Goal: Transaction & Acquisition: Subscribe to service/newsletter

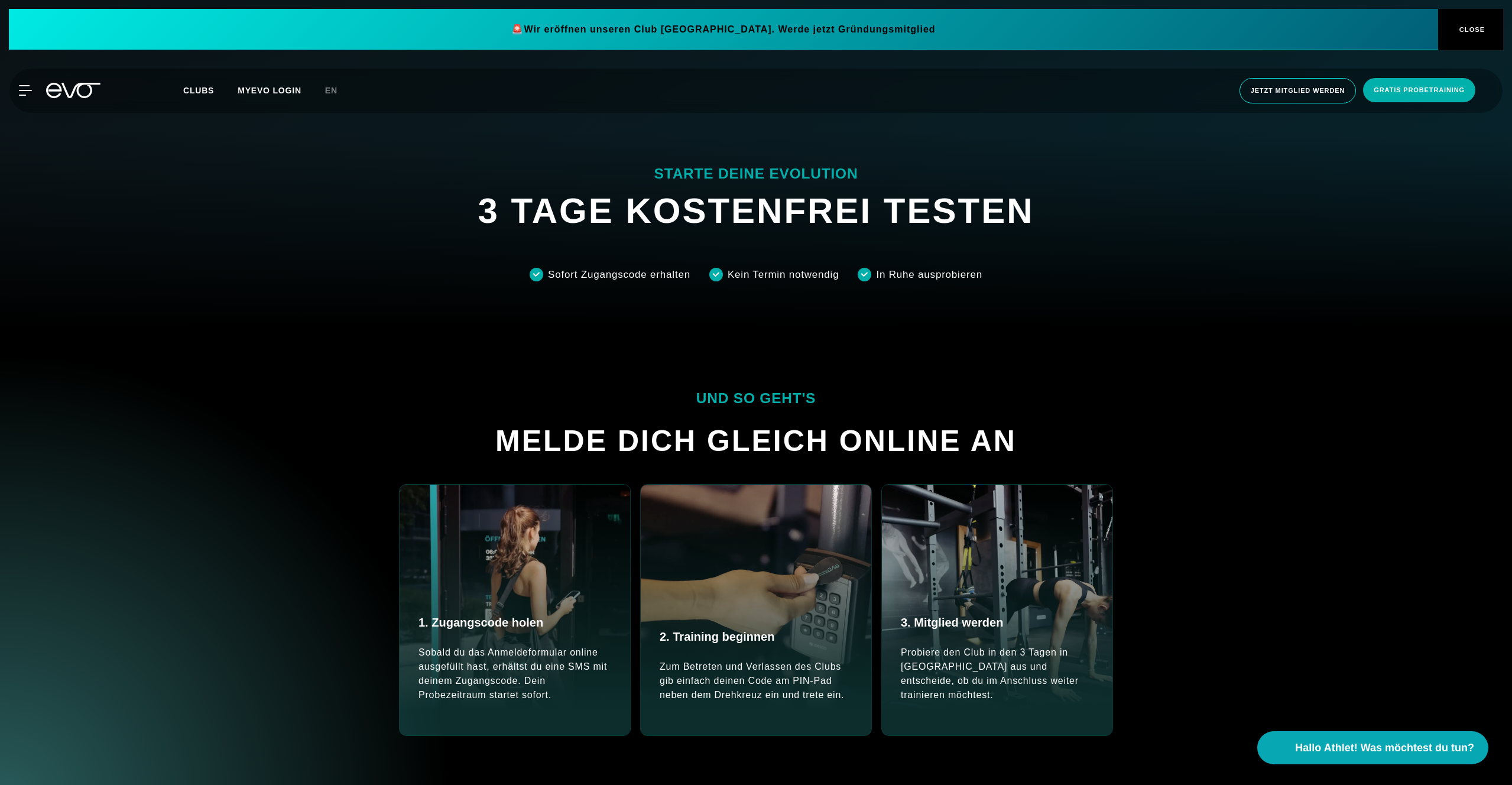
scroll to position [506, 0]
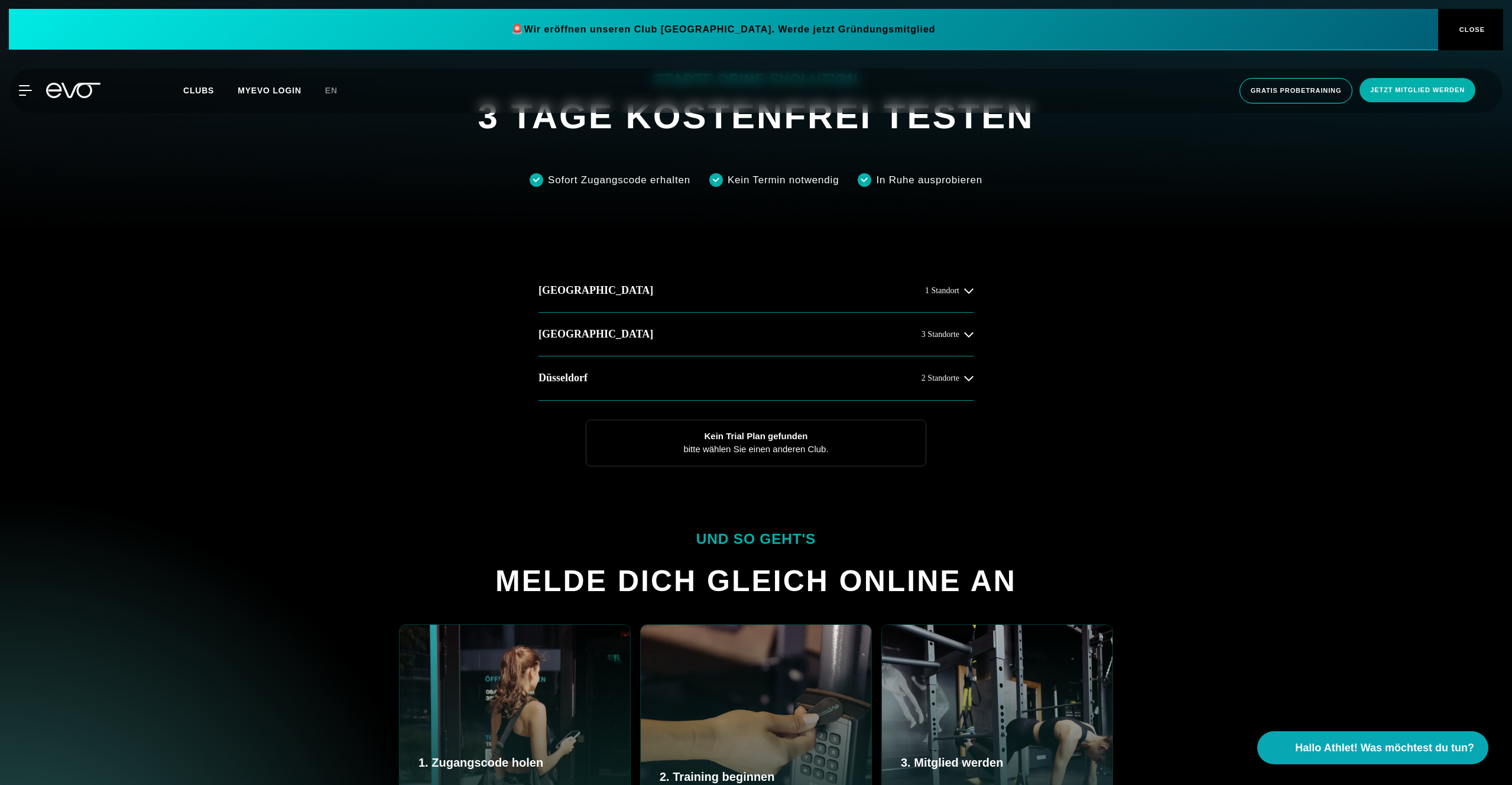
scroll to position [492, 0]
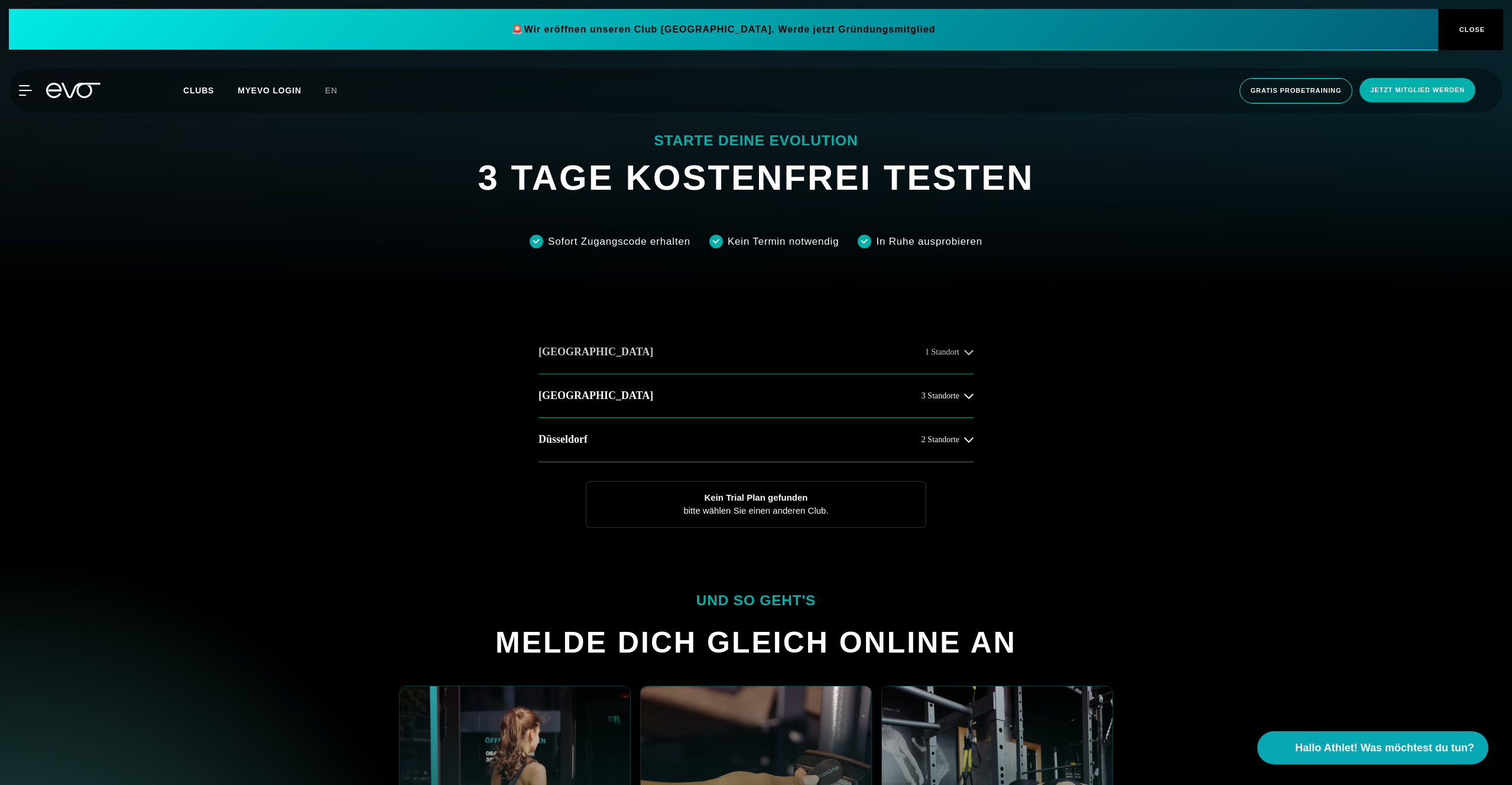
click at [711, 358] on button "Hamburg 1 Standort" at bounding box center [756, 352] width 435 height 44
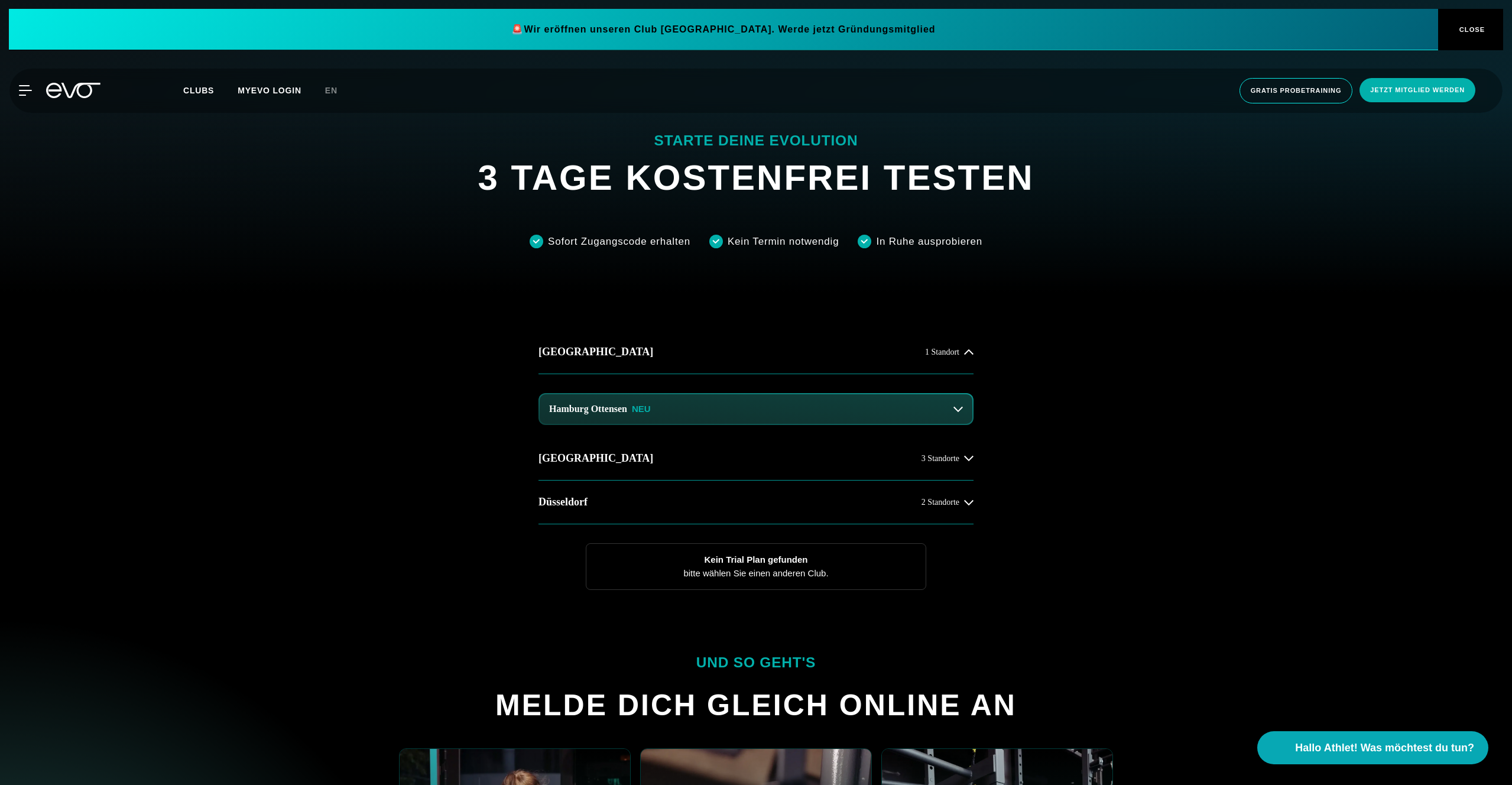
click at [694, 430] on div "Hamburg Ottensen NEU" at bounding box center [756, 405] width 435 height 63
click at [673, 405] on button "Hamburg Ottensen NEU" at bounding box center [756, 409] width 433 height 30
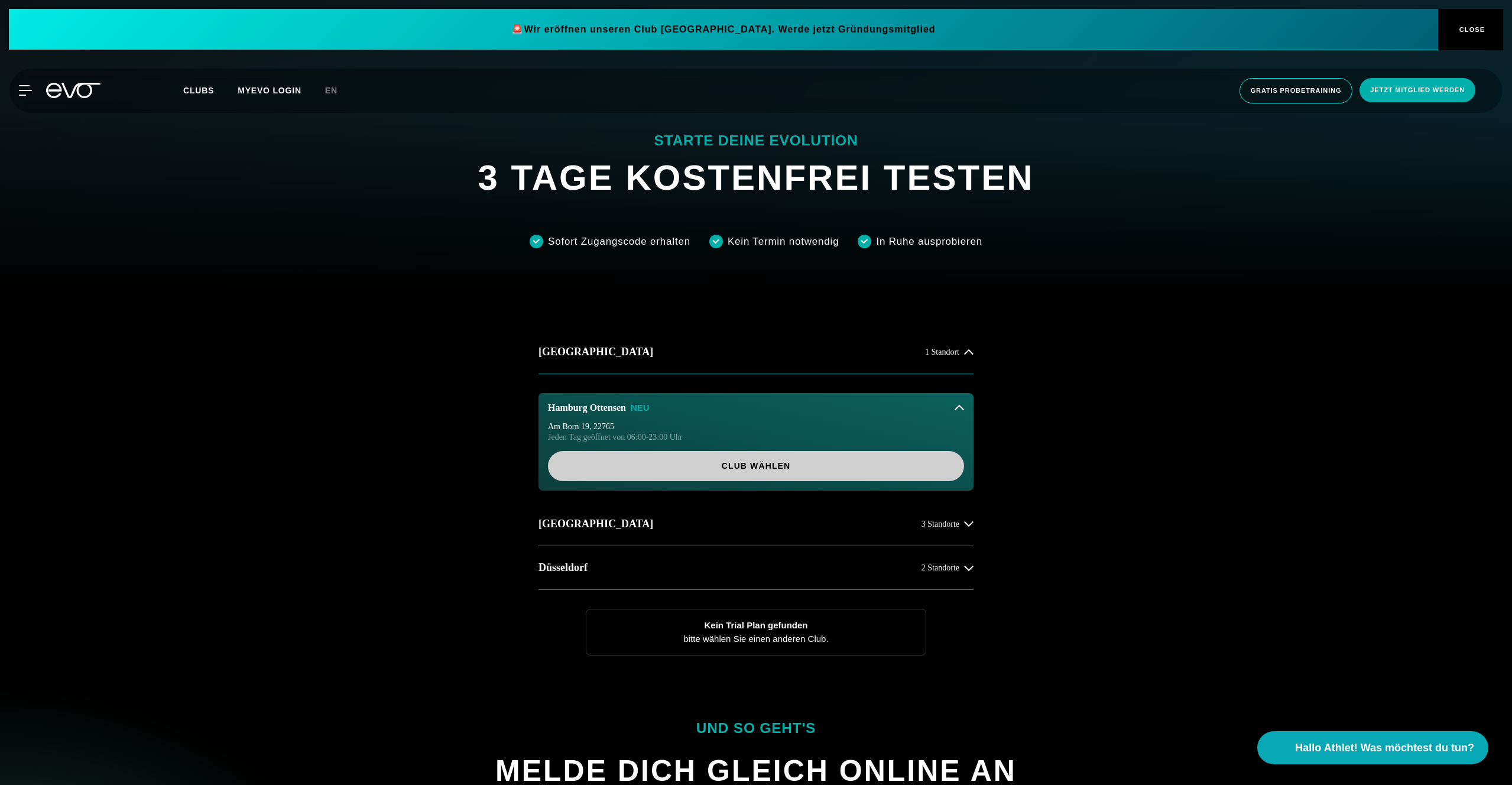
click at [671, 473] on span "Club wählen" at bounding box center [756, 466] width 416 height 30
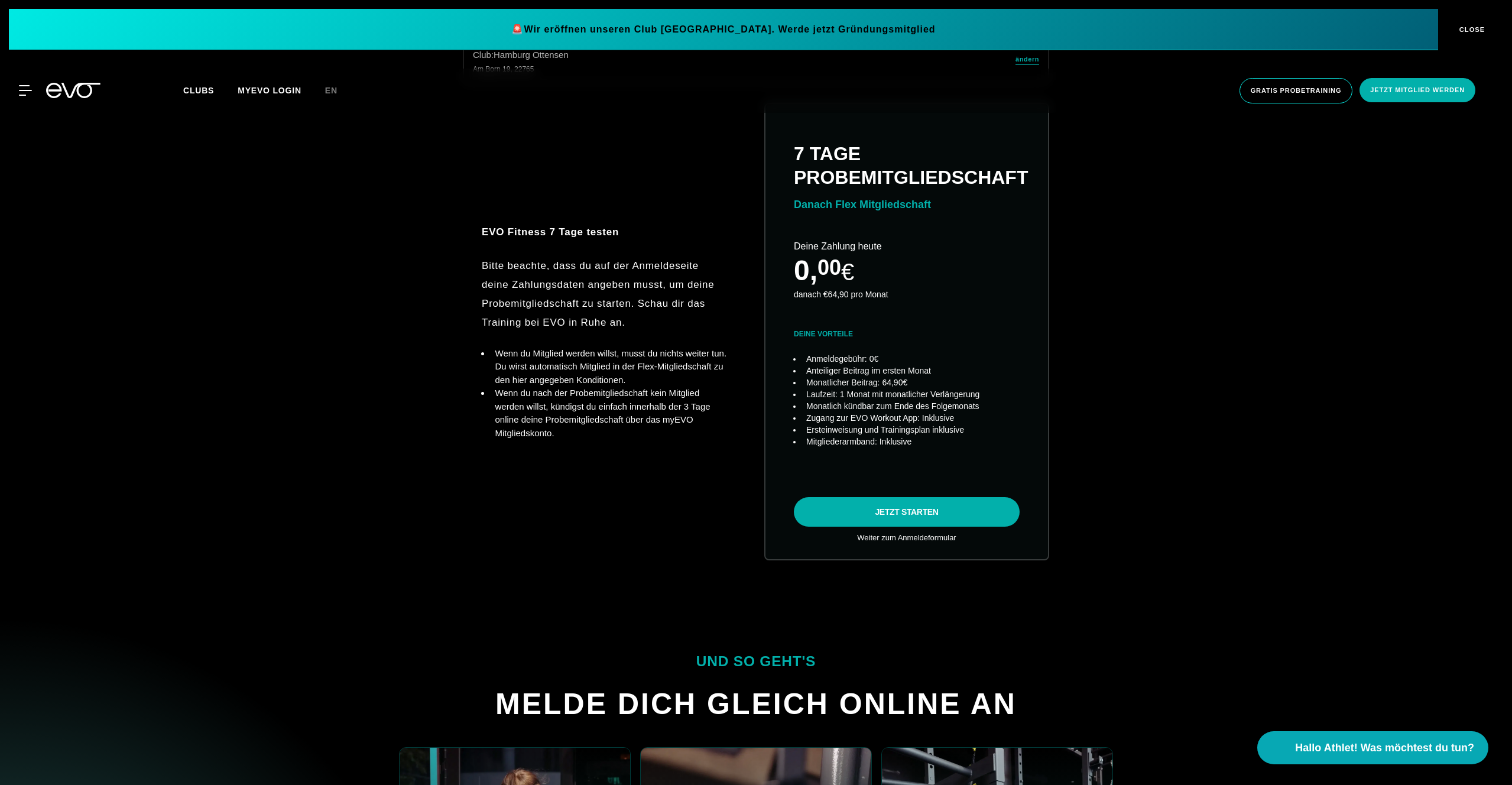
scroll to position [785, 0]
click at [402, 348] on div "Club : Hamburg Ottensen Am Born 19 , 22765 ändern EVO Fitness 7 Tage testen Bit…" at bounding box center [756, 313] width 1474 height 551
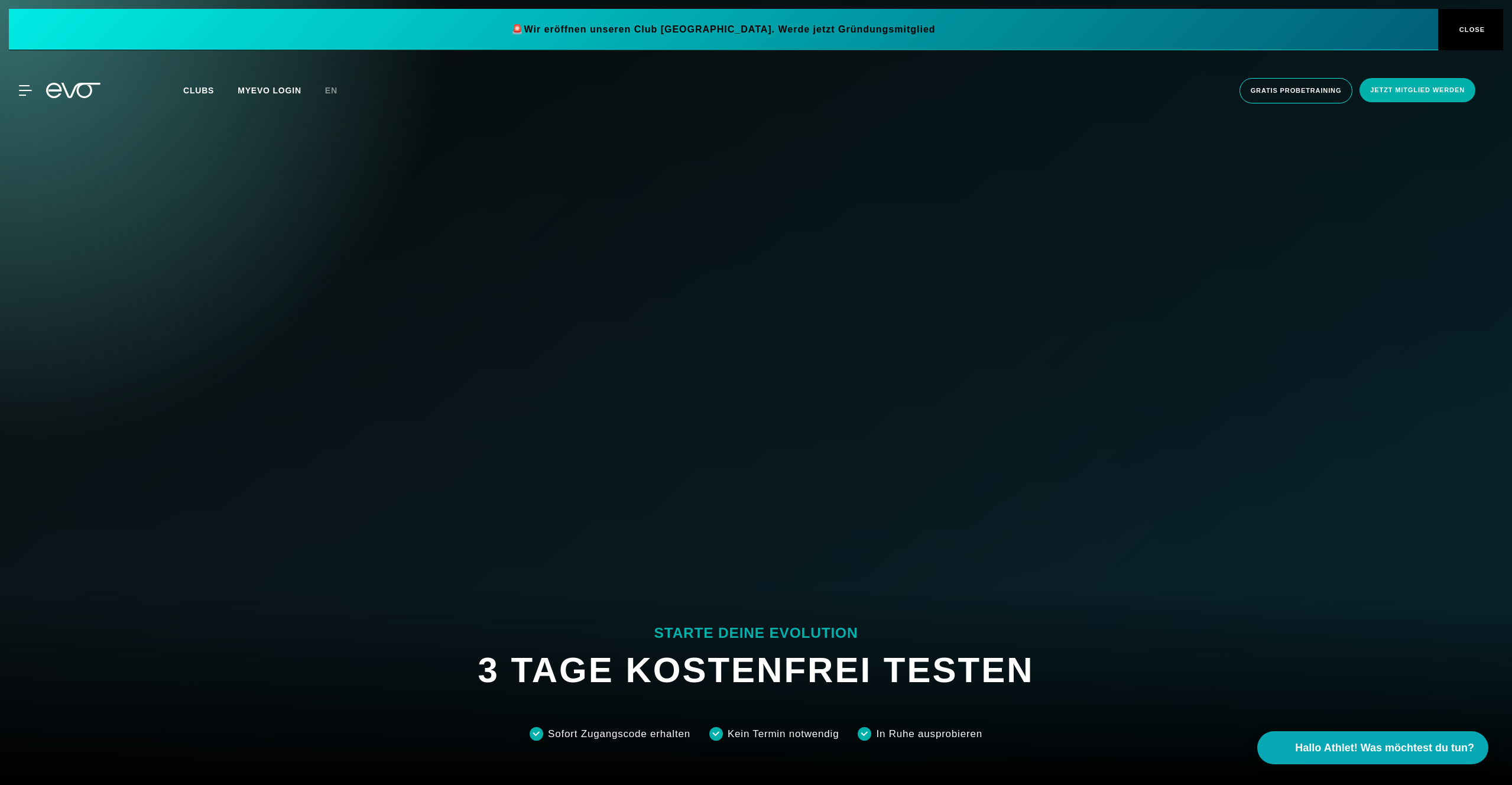
click at [402, 346] on div at bounding box center [756, 392] width 1512 height 785
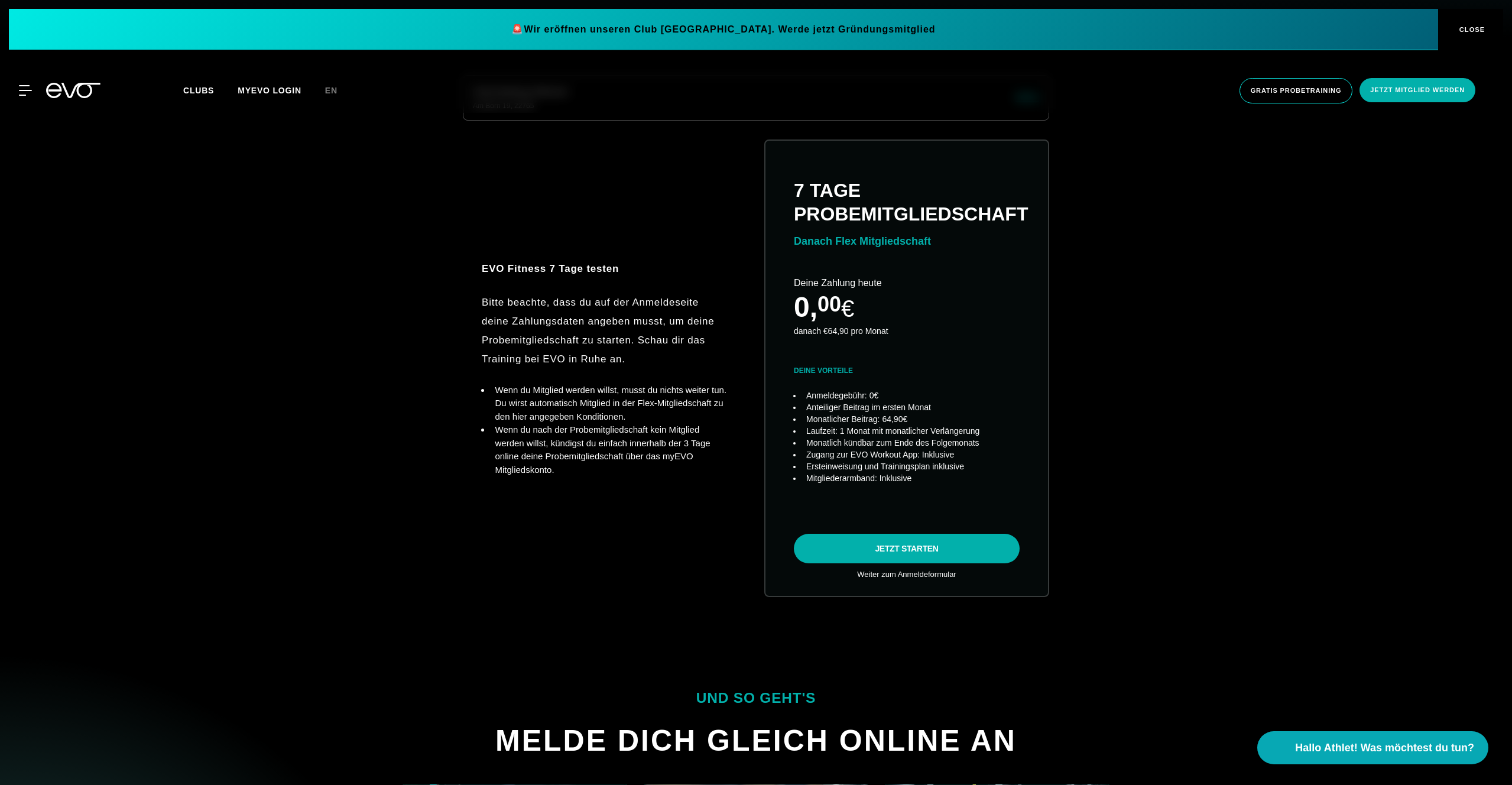
scroll to position [785, 0]
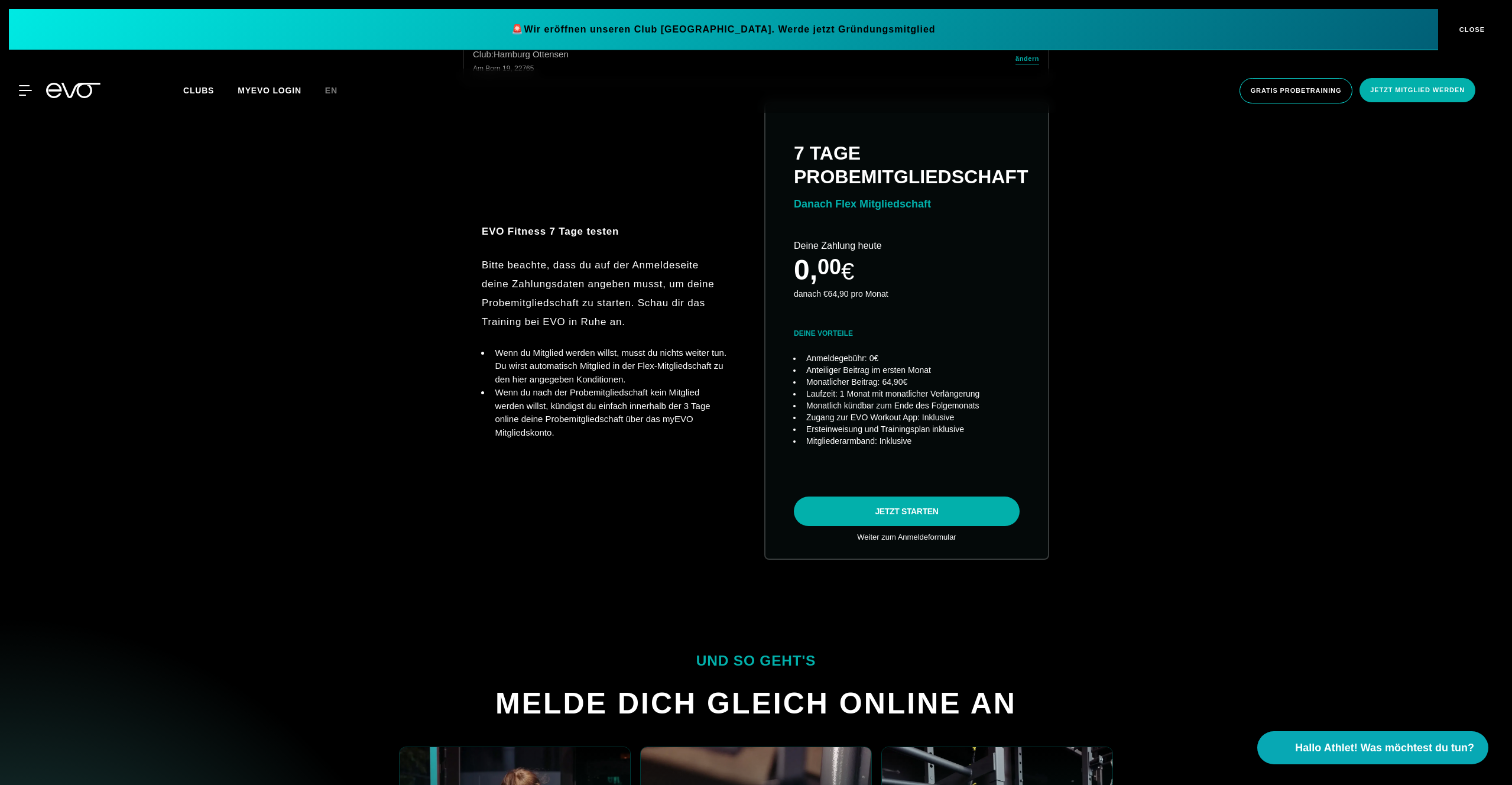
click at [500, 386] on li "Wenn du nach der Probemitgliedschaft kein Mitglied werden willst, kündigst du e…" at bounding box center [610, 412] width 238 height 54
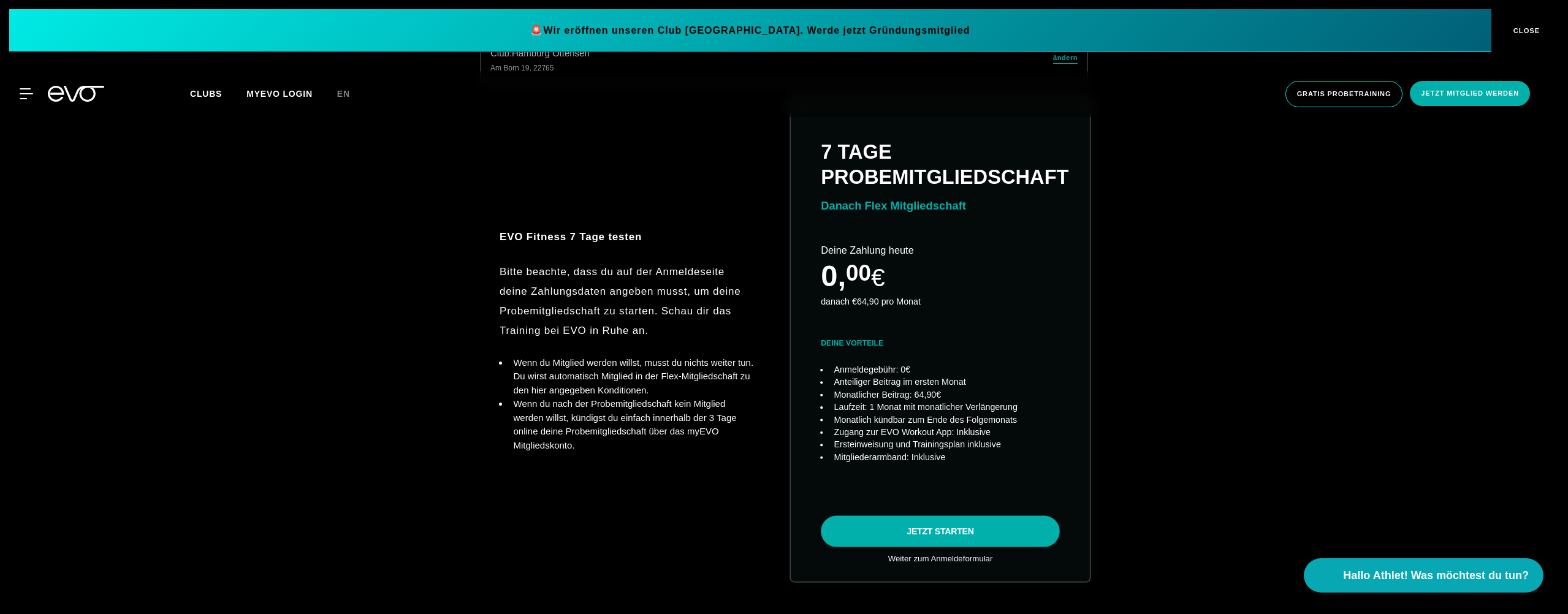
scroll to position [426, 0]
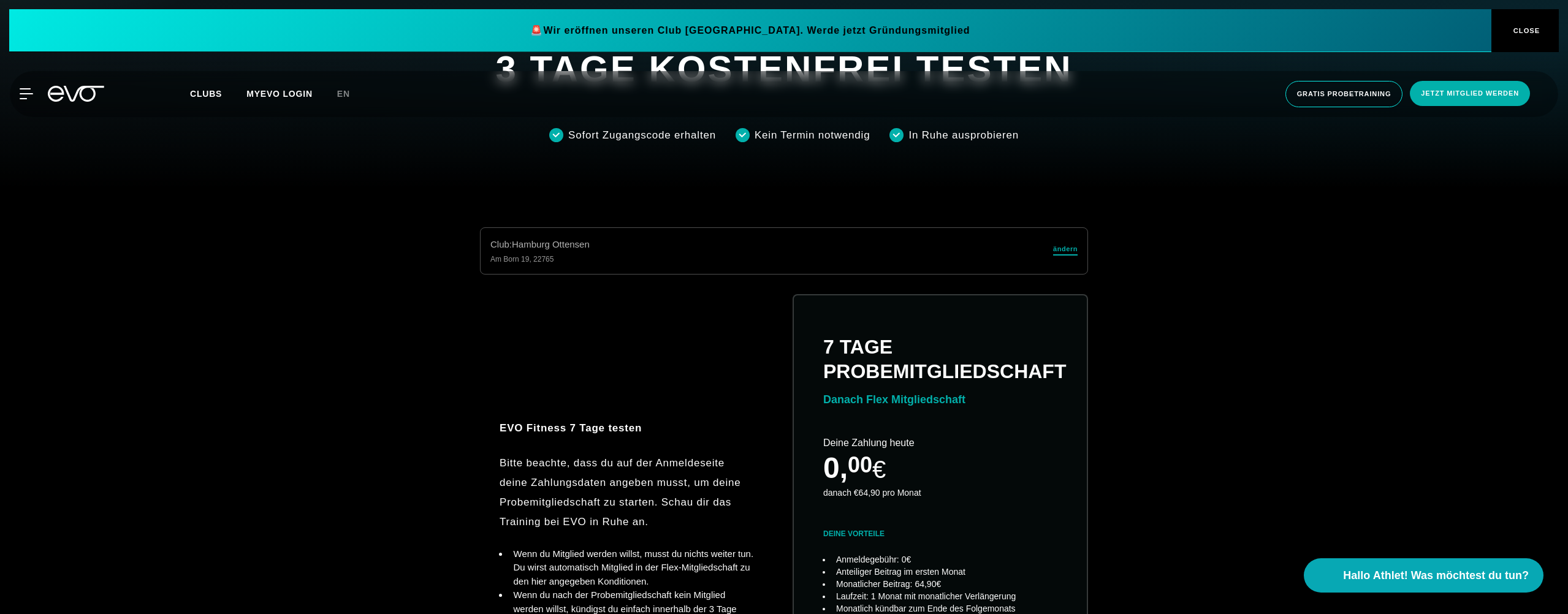
click at [1060, 247] on span "ändern" at bounding box center [1066, 249] width 25 height 10
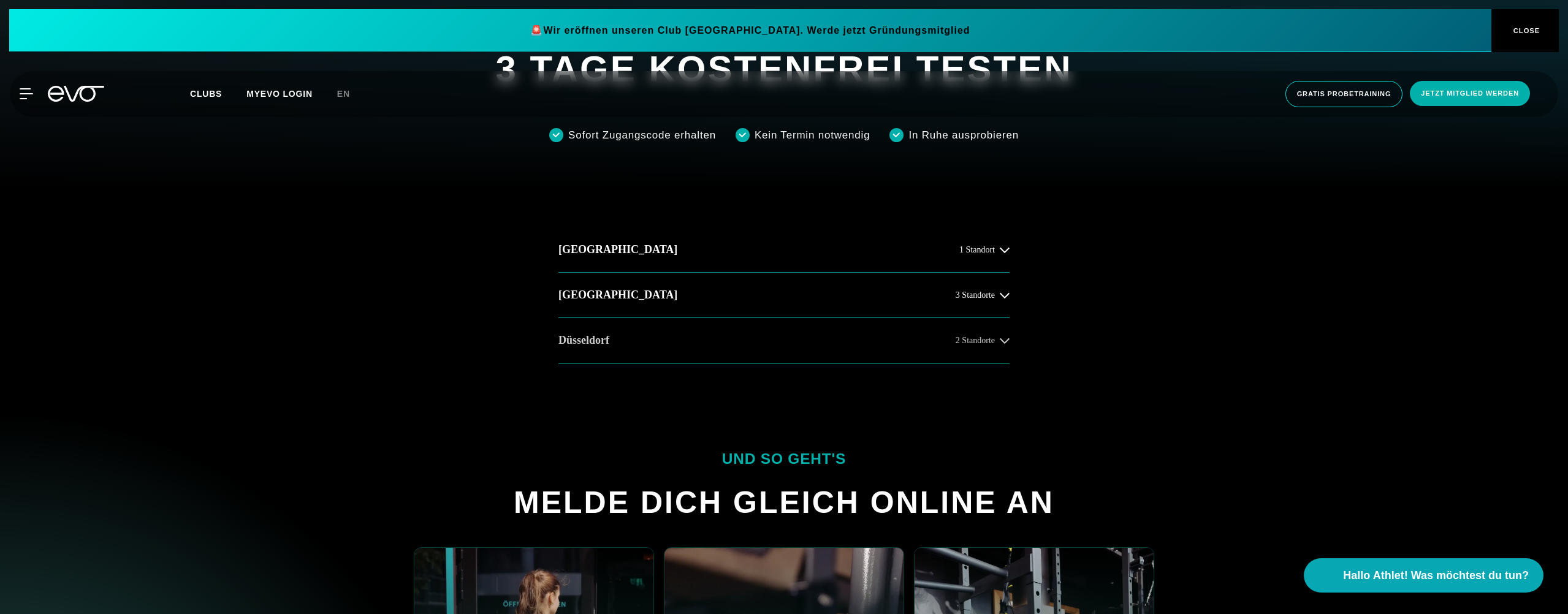
click at [728, 355] on button "Düsseldorf 2 Standorte" at bounding box center [784, 340] width 451 height 45
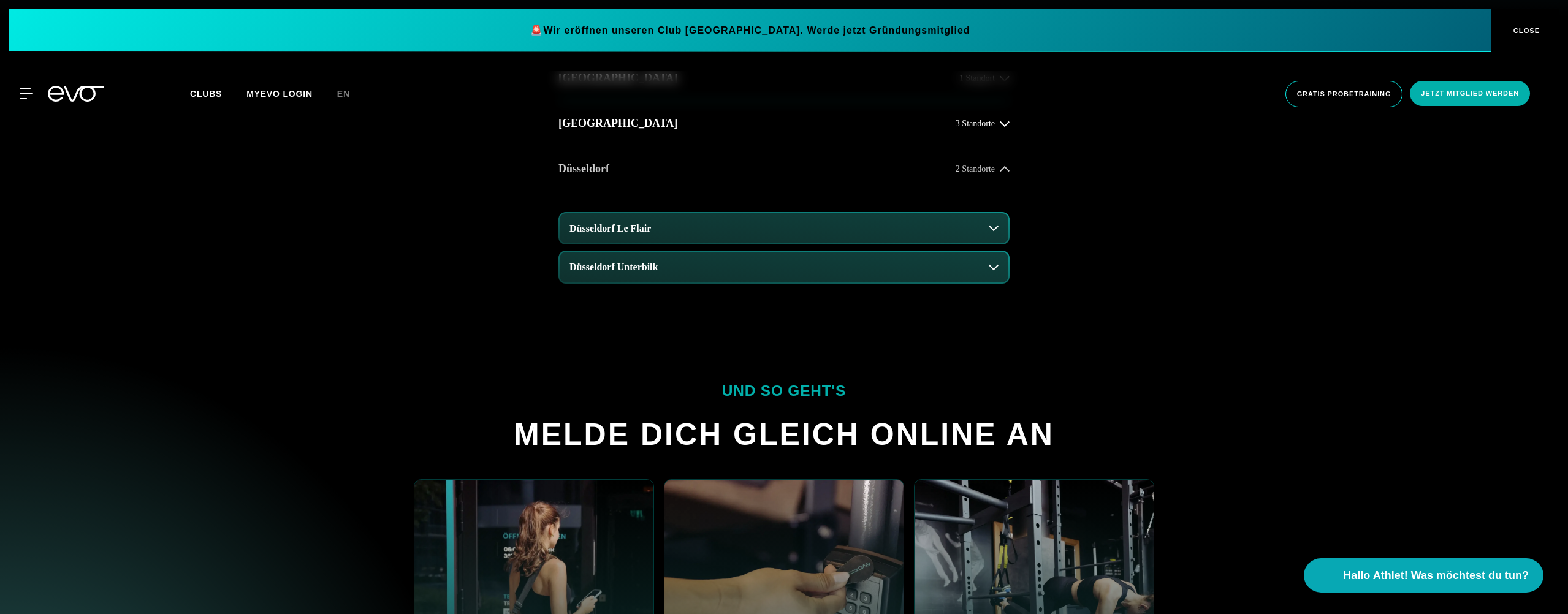
scroll to position [600, 0]
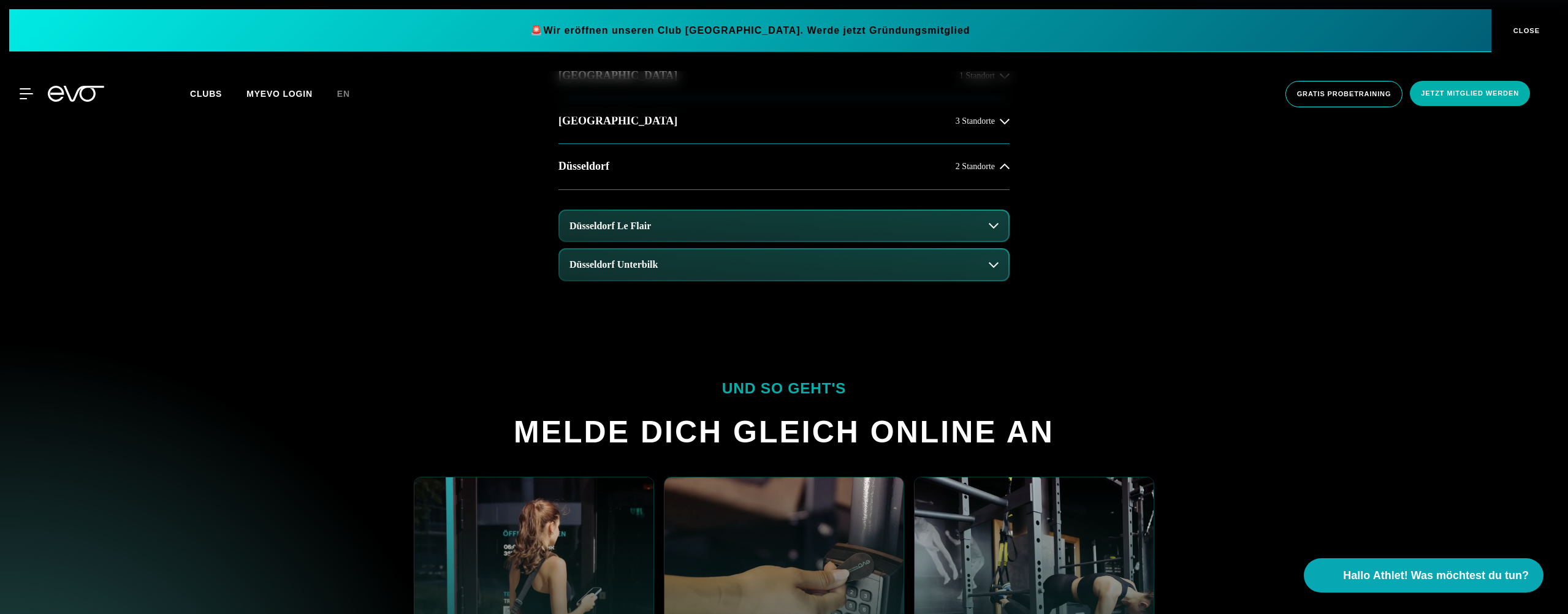
click at [727, 275] on button "Düsseldorf Unterbilk" at bounding box center [784, 264] width 449 height 31
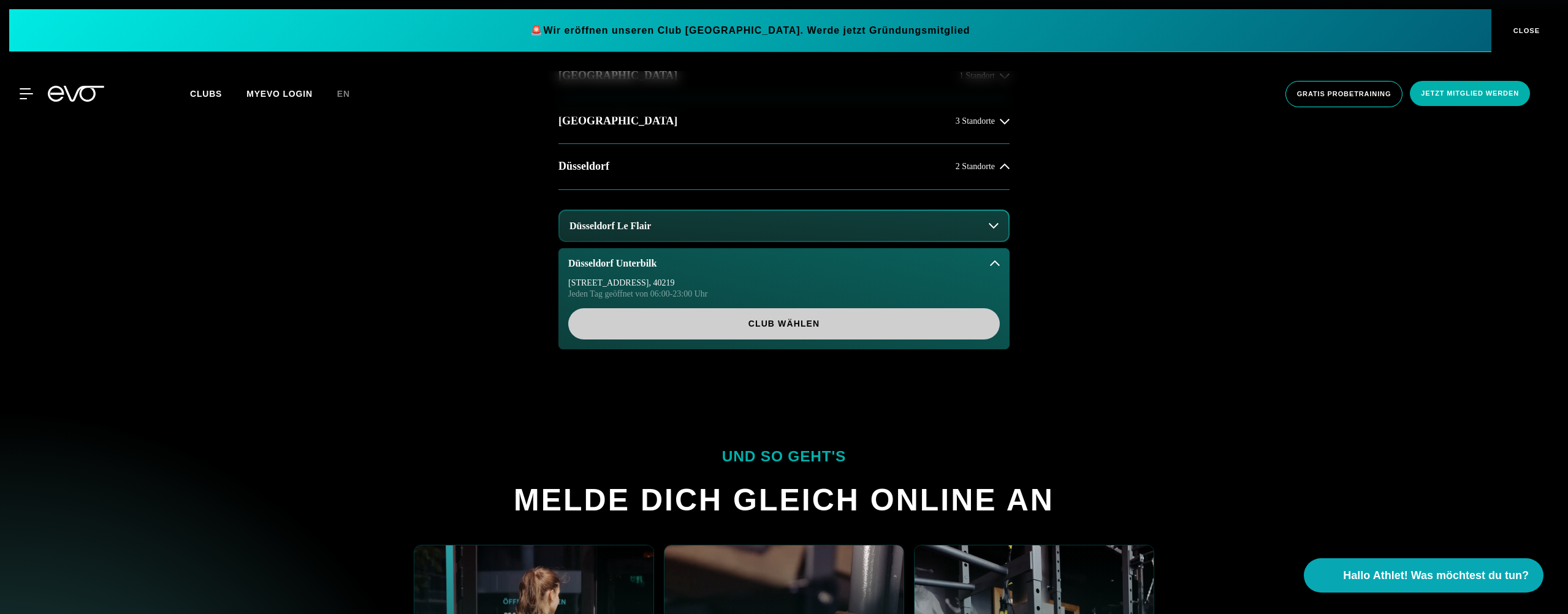
click at [732, 326] on span "Club wählen" at bounding box center [784, 324] width 373 height 13
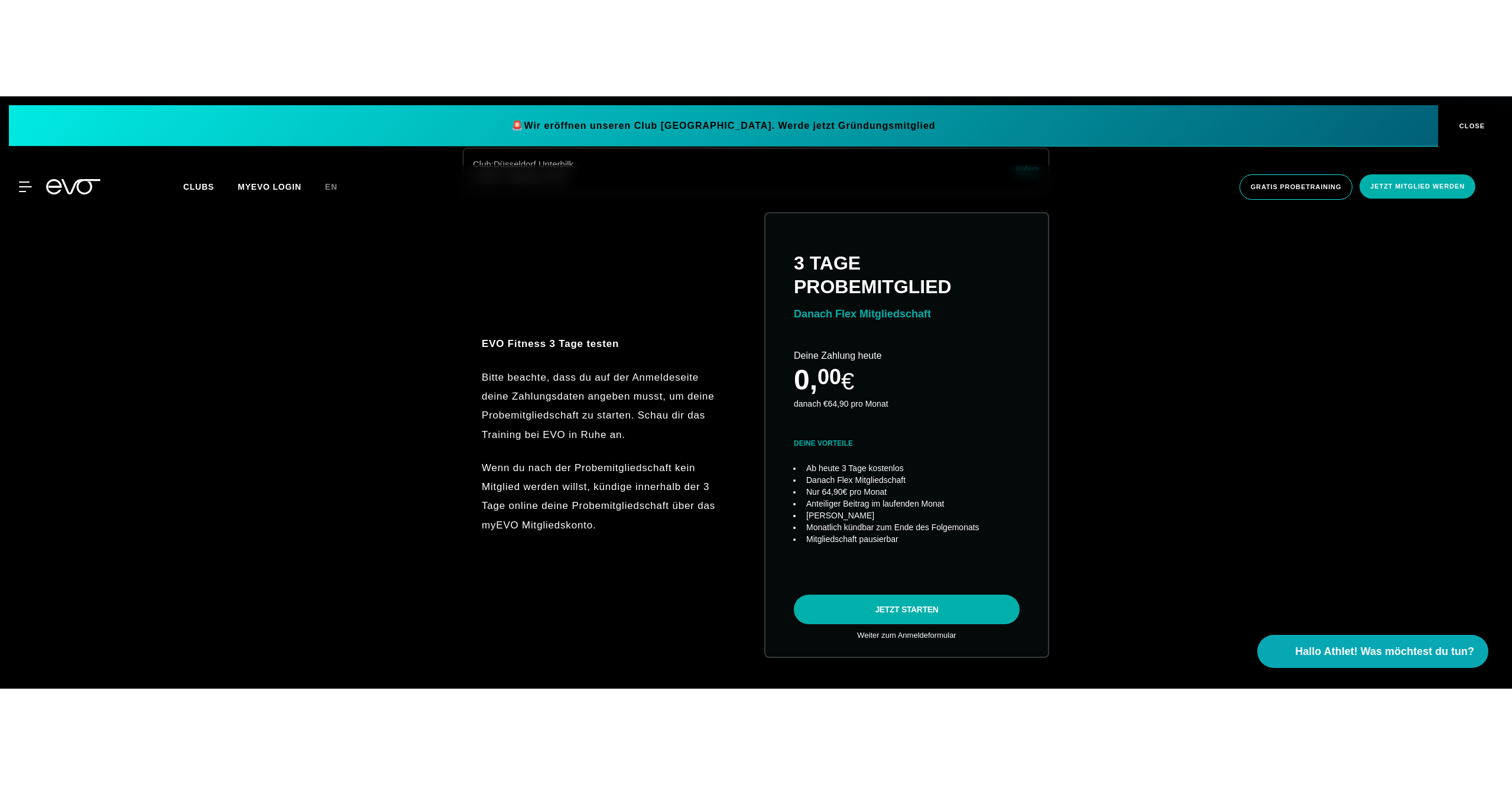
scroll to position [592, 0]
